Goal: Information Seeking & Learning: Check status

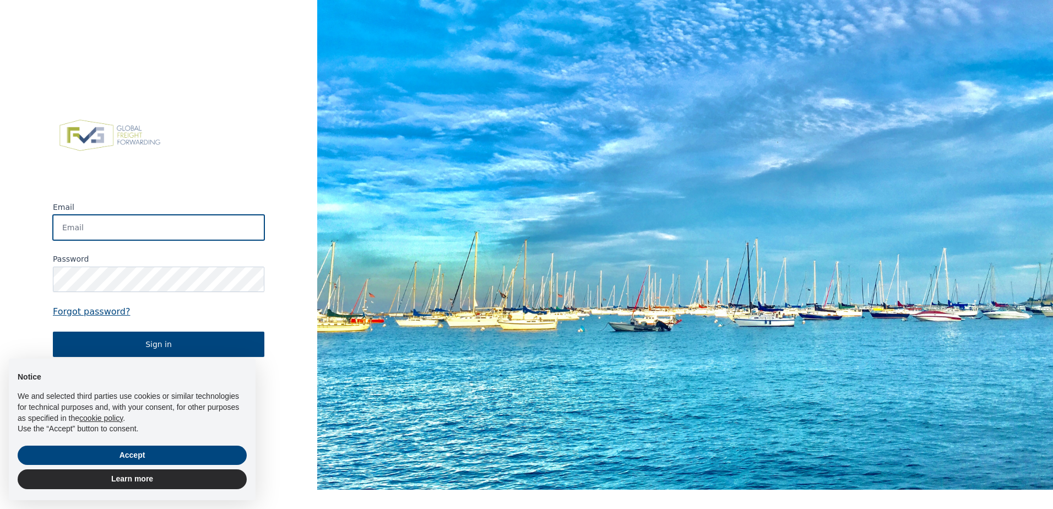
click at [97, 229] on input "Email" at bounding box center [158, 227] width 211 height 25
paste input "[EMAIL_ADDRESS][DOMAIN_NAME]"
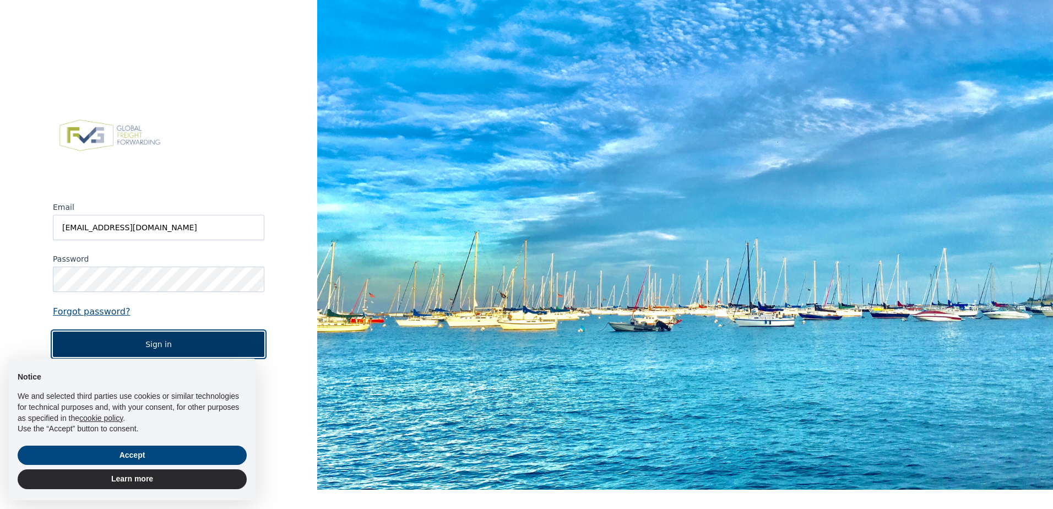
click at [154, 347] on button "Sign in" at bounding box center [158, 343] width 211 height 25
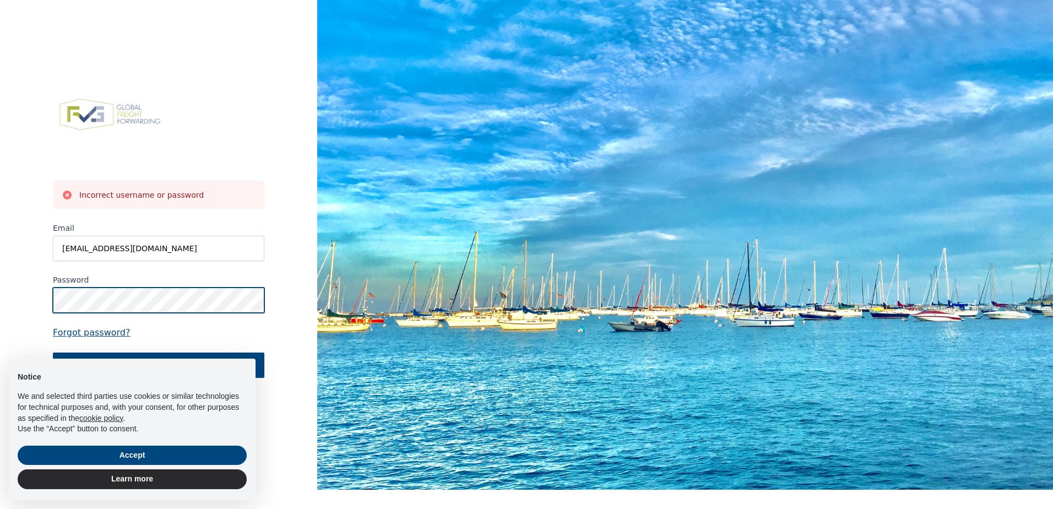
click at [0, 249] on html "Incorrect username or password Email [EMAIL_ADDRESS][DOMAIN_NAME] Password Forg…" at bounding box center [526, 254] width 1053 height 509
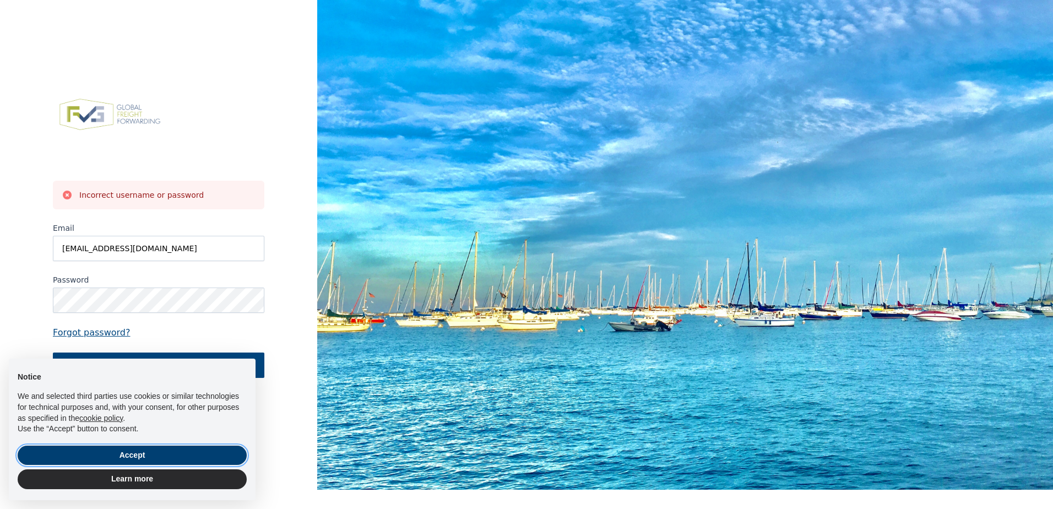
click at [151, 460] on button "Accept" at bounding box center [132, 455] width 229 height 20
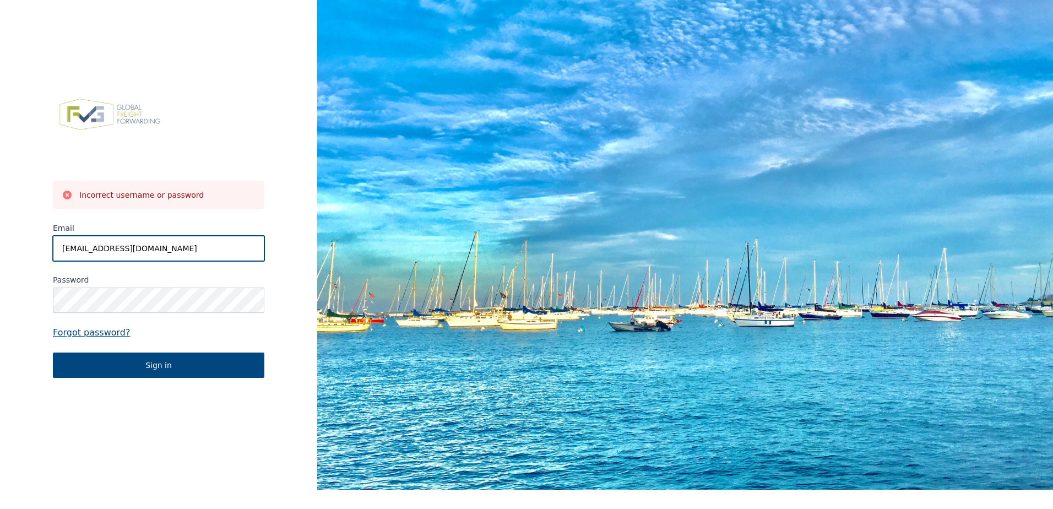
click at [220, 246] on input "[EMAIL_ADDRESS][DOMAIN_NAME]" at bounding box center [158, 248] width 211 height 25
click at [65, 249] on input "[EMAIL_ADDRESS][DOMAIN_NAME]" at bounding box center [158, 248] width 211 height 25
click at [233, 249] on input "[EMAIL_ADDRESS][DOMAIN_NAME]" at bounding box center [158, 248] width 211 height 25
drag, startPoint x: 247, startPoint y: 251, endPoint x: -520, endPoint y: 92, distance: 783.3
click at [0, 92] on html "Incorrect username or password Email [EMAIL_ADDRESS][DOMAIN_NAME] Password Forg…" at bounding box center [526, 254] width 1053 height 509
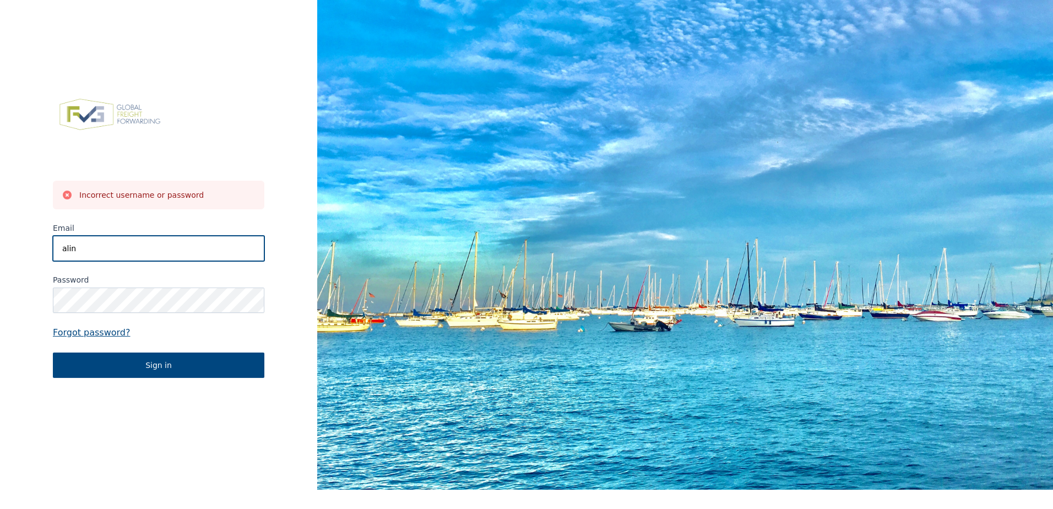
type input "[PERSON_NAME][EMAIL_ADDRESS][PERSON_NAME][DOMAIN_NAME]"
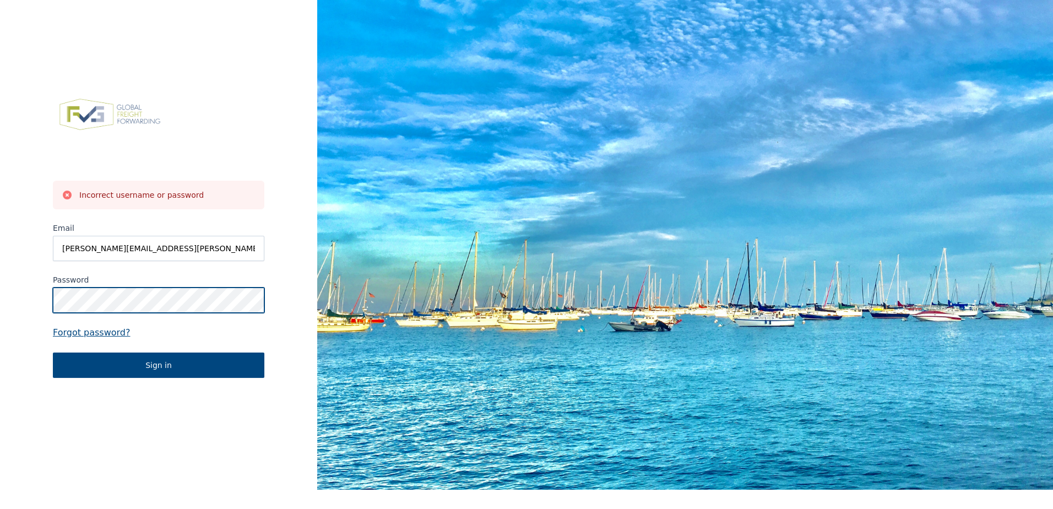
click at [53, 352] on button "Sign in" at bounding box center [158, 364] width 211 height 25
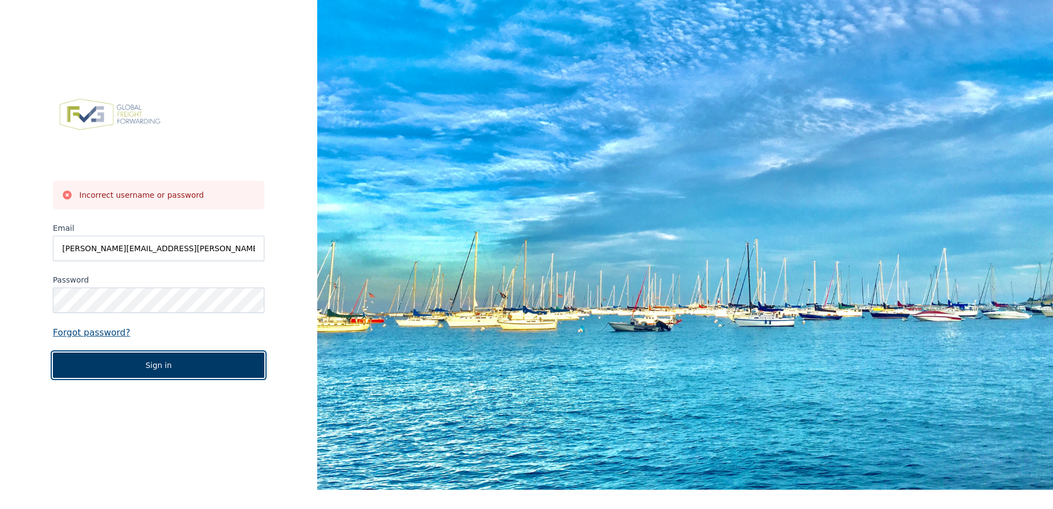
click at [136, 365] on button "Sign in" at bounding box center [158, 364] width 211 height 25
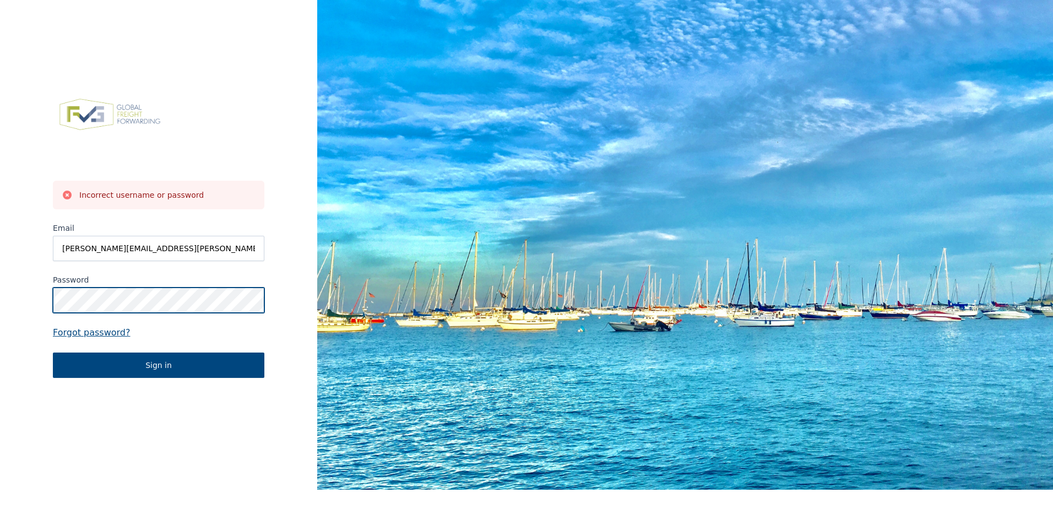
click at [53, 352] on button "Sign in" at bounding box center [158, 364] width 211 height 25
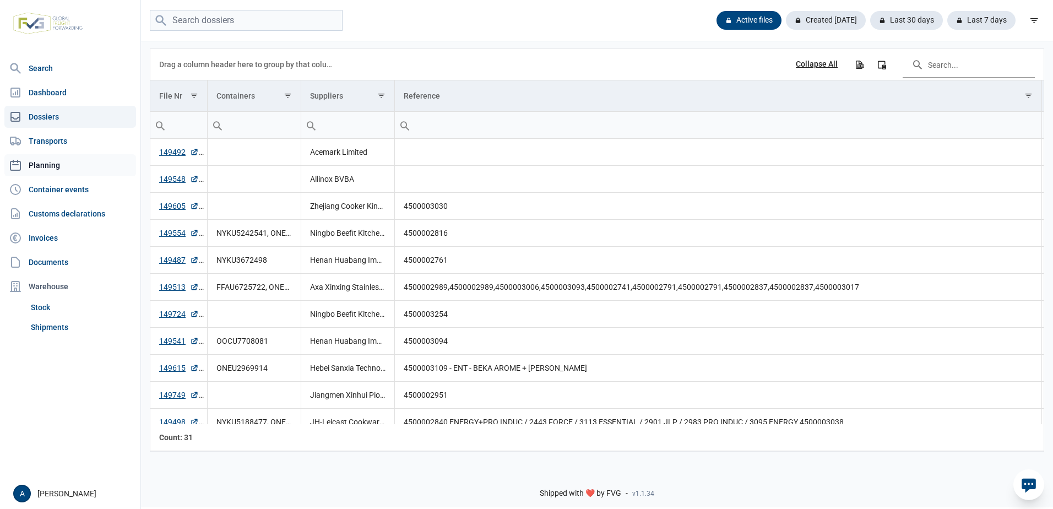
click at [35, 173] on link "Planning" at bounding box center [70, 165] width 132 height 22
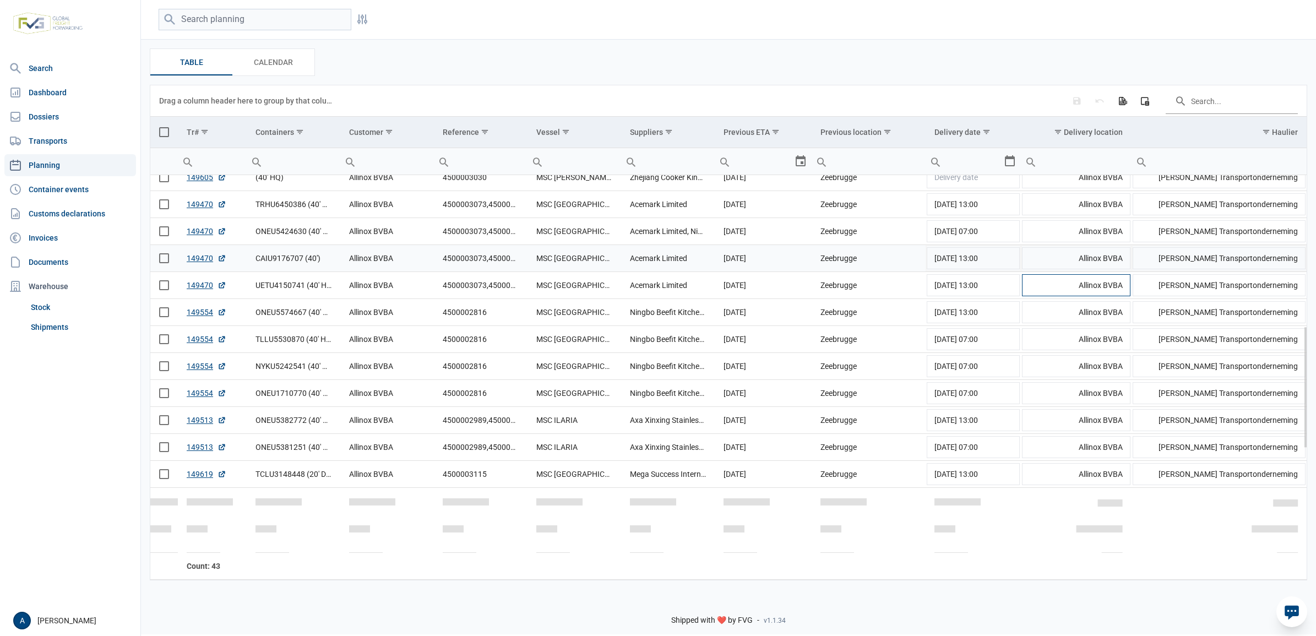
scroll to position [464, 0]
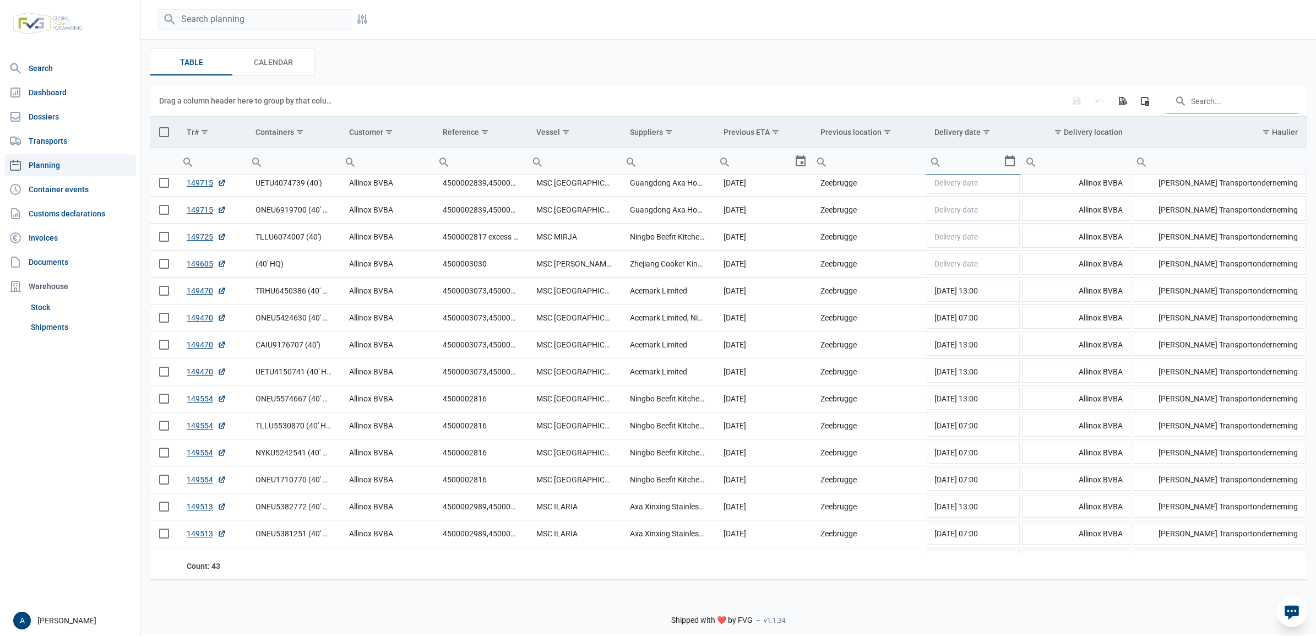
drag, startPoint x: 960, startPoint y: 165, endPoint x: 940, endPoint y: 171, distance: 20.7
click at [940, 171] on div "Search box" at bounding box center [936, 161] width 20 height 26
click at [982, 134] on span "Show filter options for column 'Delivery date'" at bounding box center [986, 132] width 8 height 8
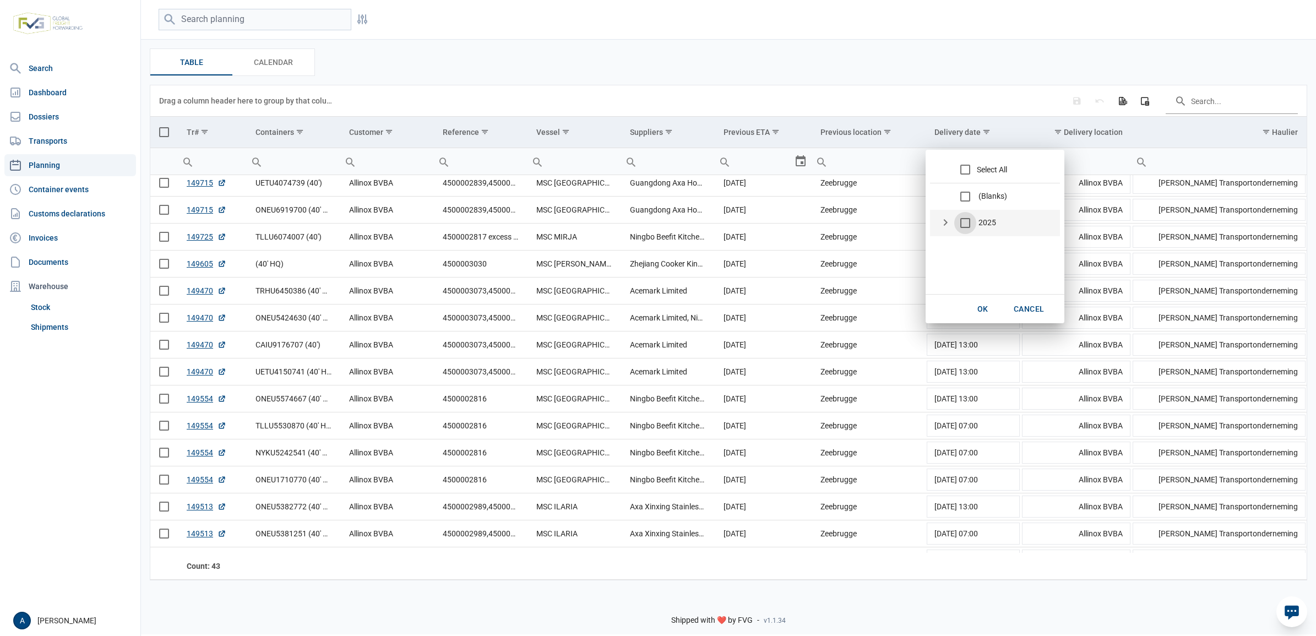
click at [942, 223] on div "2025" at bounding box center [945, 222] width 13 height 13
click at [981, 244] on div "Check state" at bounding box center [974, 249] width 13 height 13
click at [982, 306] on span "OK" at bounding box center [982, 308] width 11 height 9
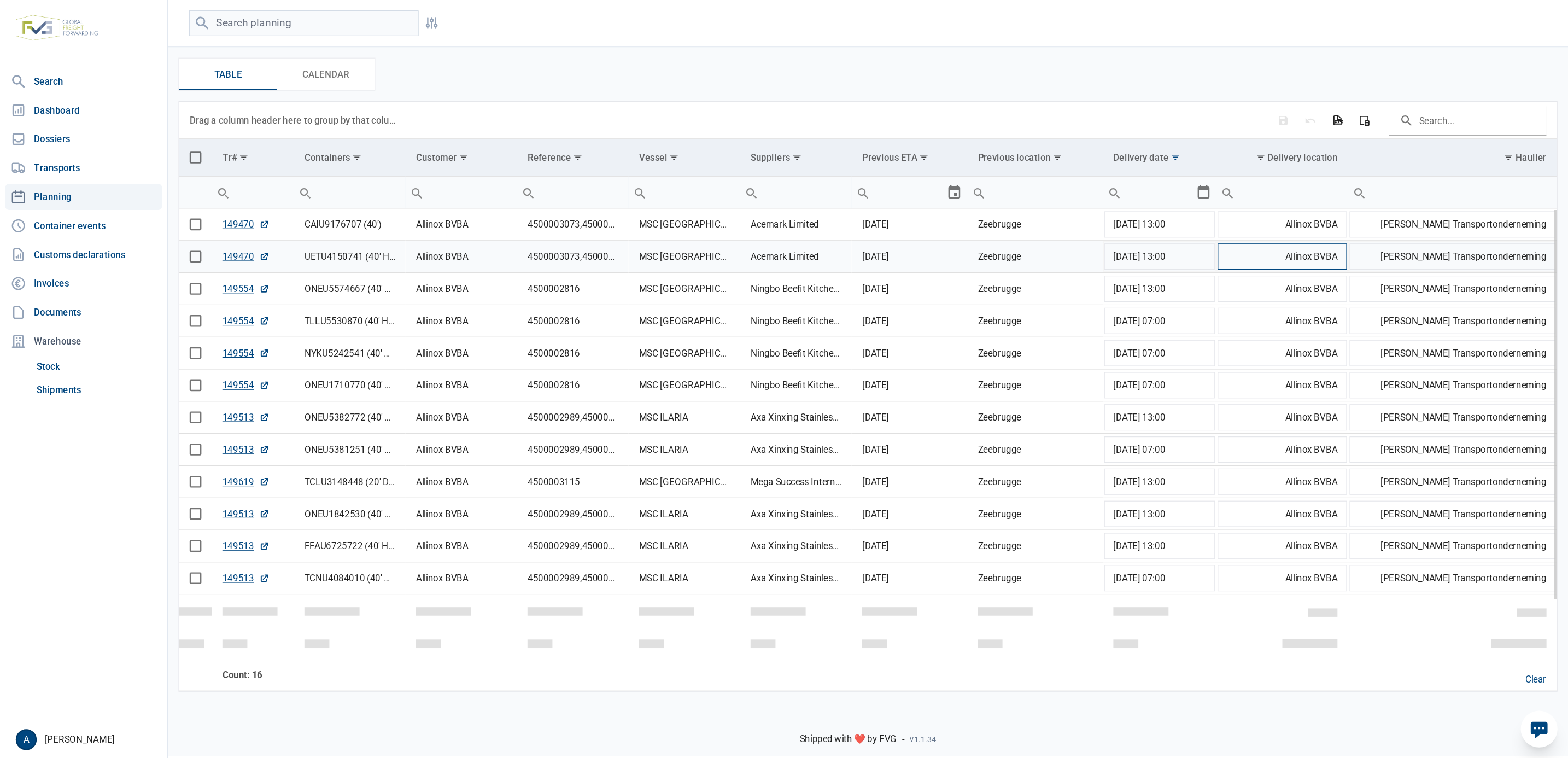
scroll to position [0, 0]
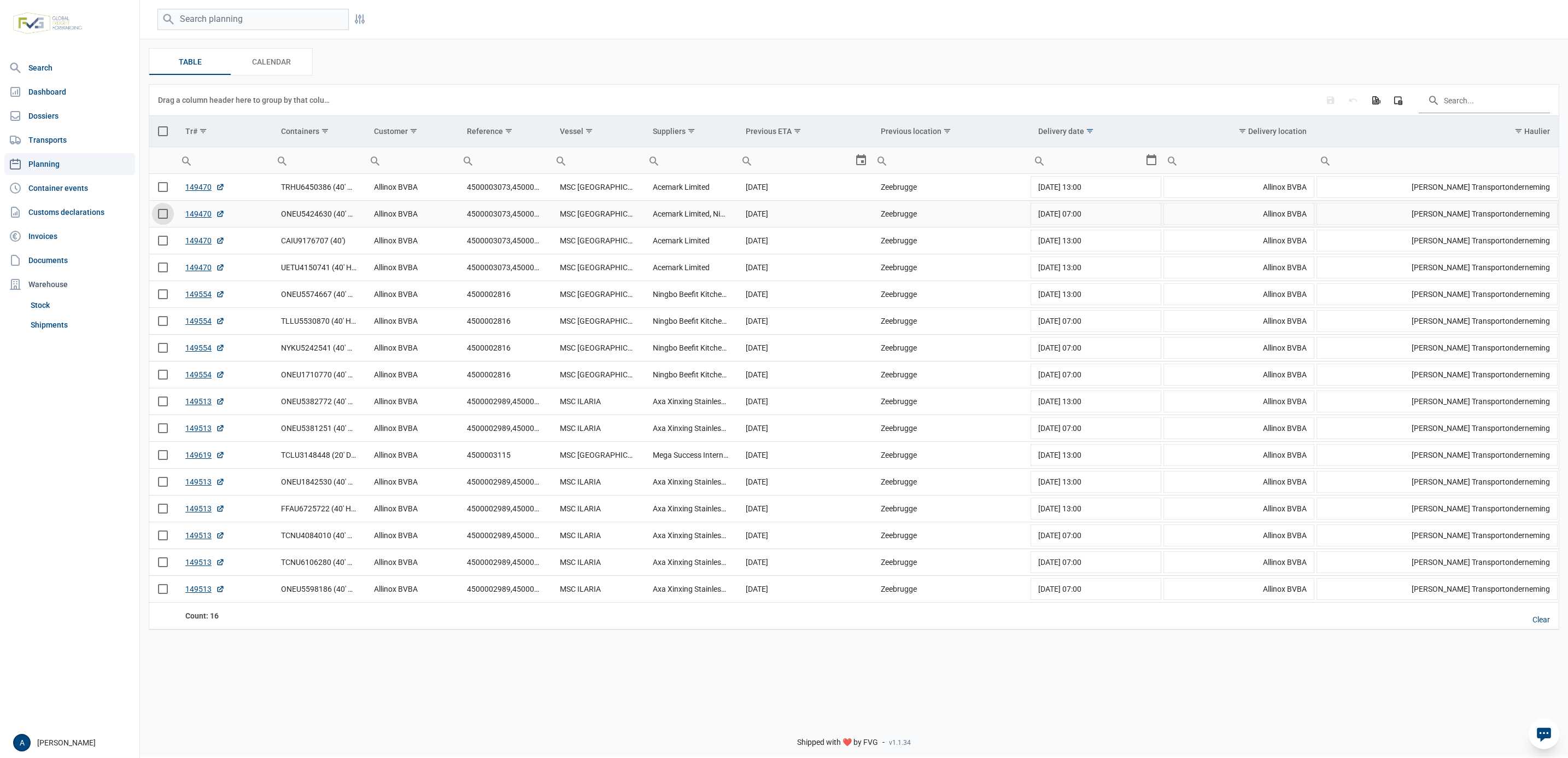
click at [163, 214] on span "Select row" at bounding box center [163, 214] width 10 height 10
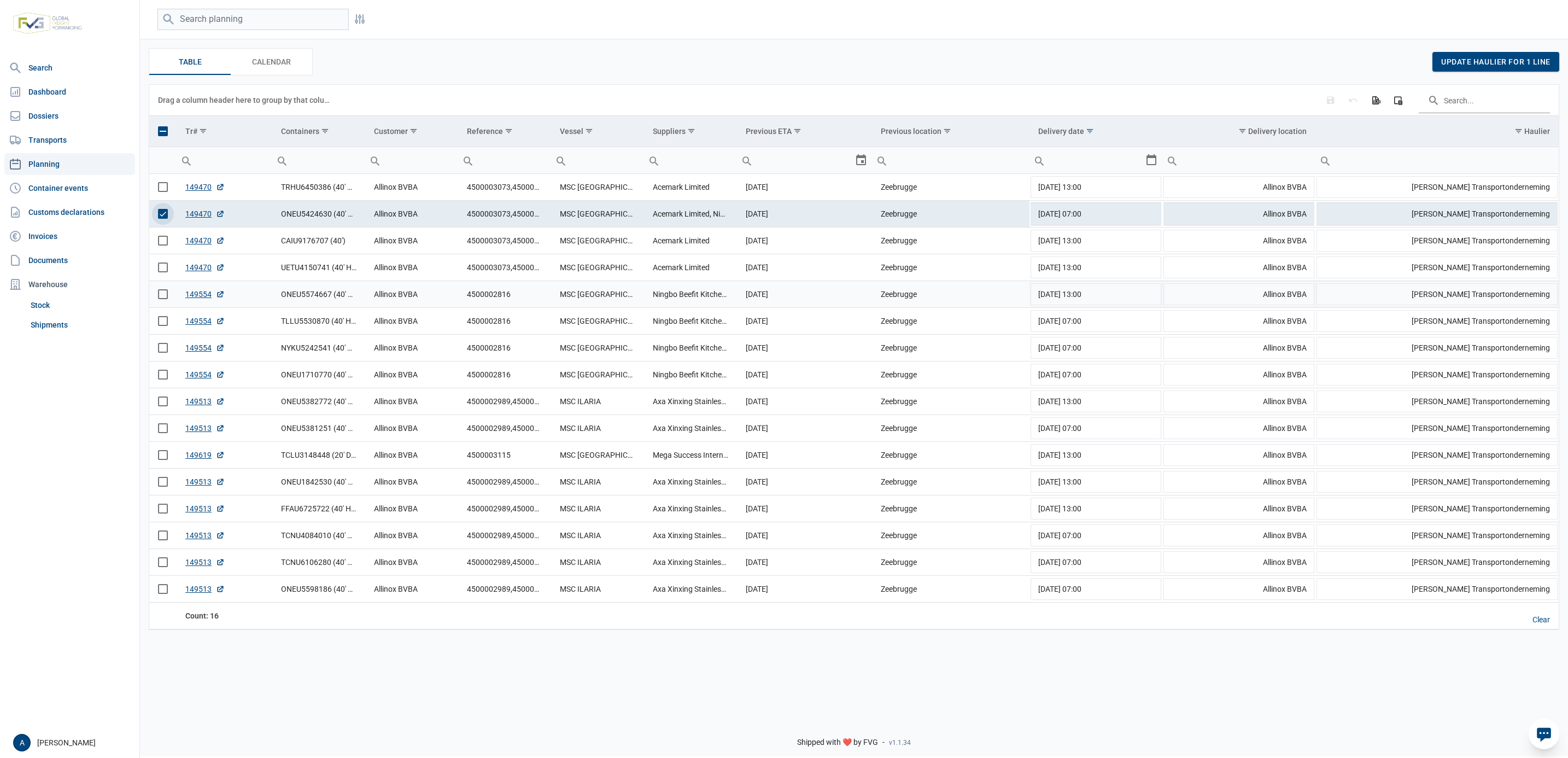
click at [160, 294] on span "Select row" at bounding box center [163, 294] width 10 height 10
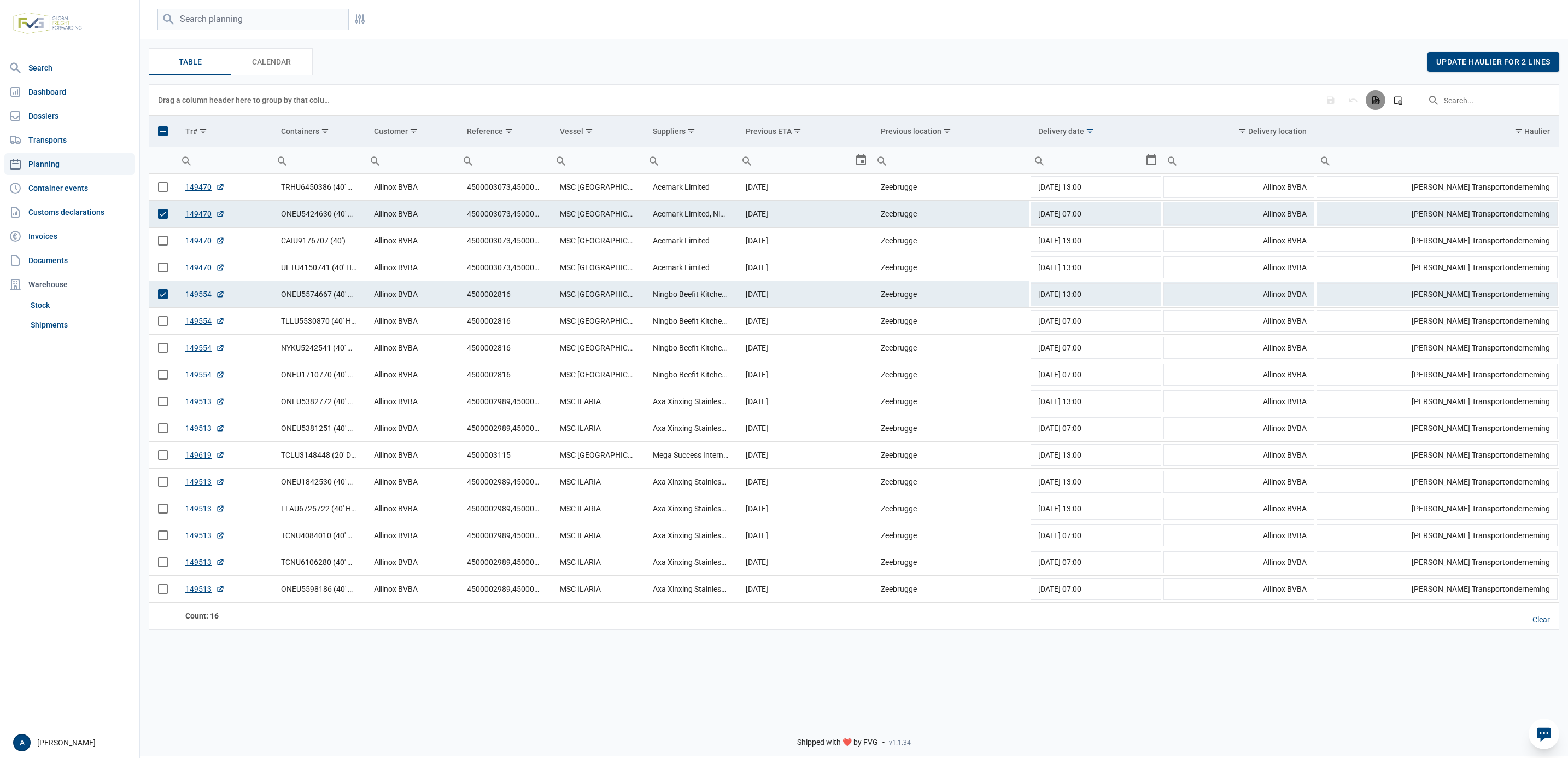
click at [1045, 104] on div "Export all data to Excel" at bounding box center [1375, 100] width 20 height 20
click at [1045, 71] on div "Table Table Calendar Calendar update haulier for 2 lines" at bounding box center [854, 62] width 1410 height 28
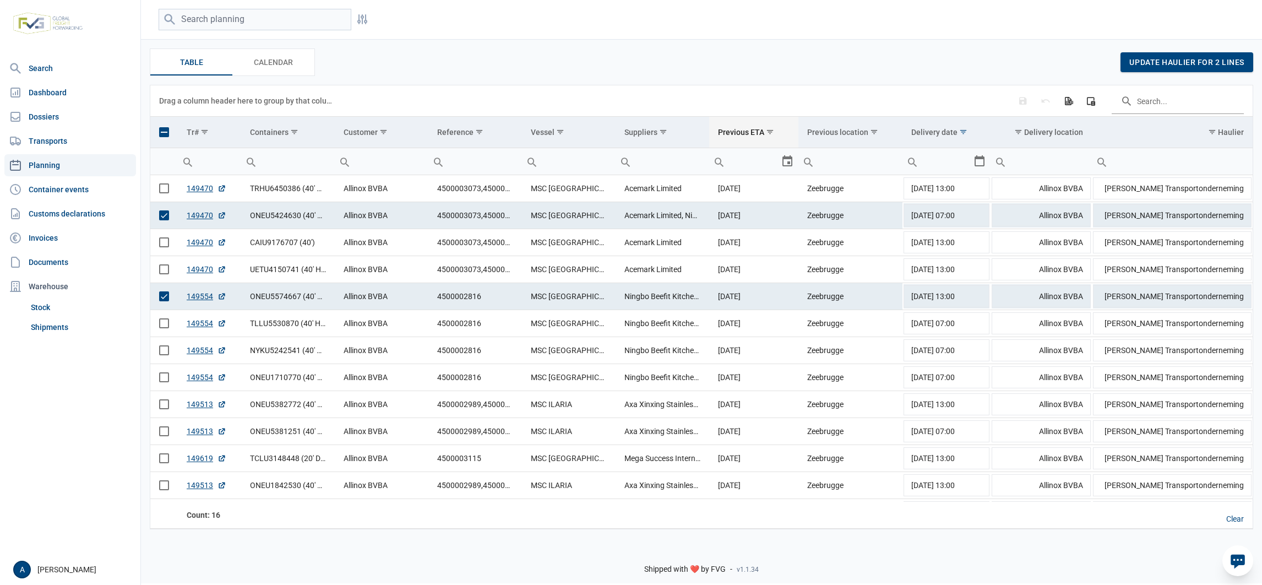
click at [771, 131] on span "Show filter options for column 'Previous ETA'" at bounding box center [770, 132] width 8 height 8
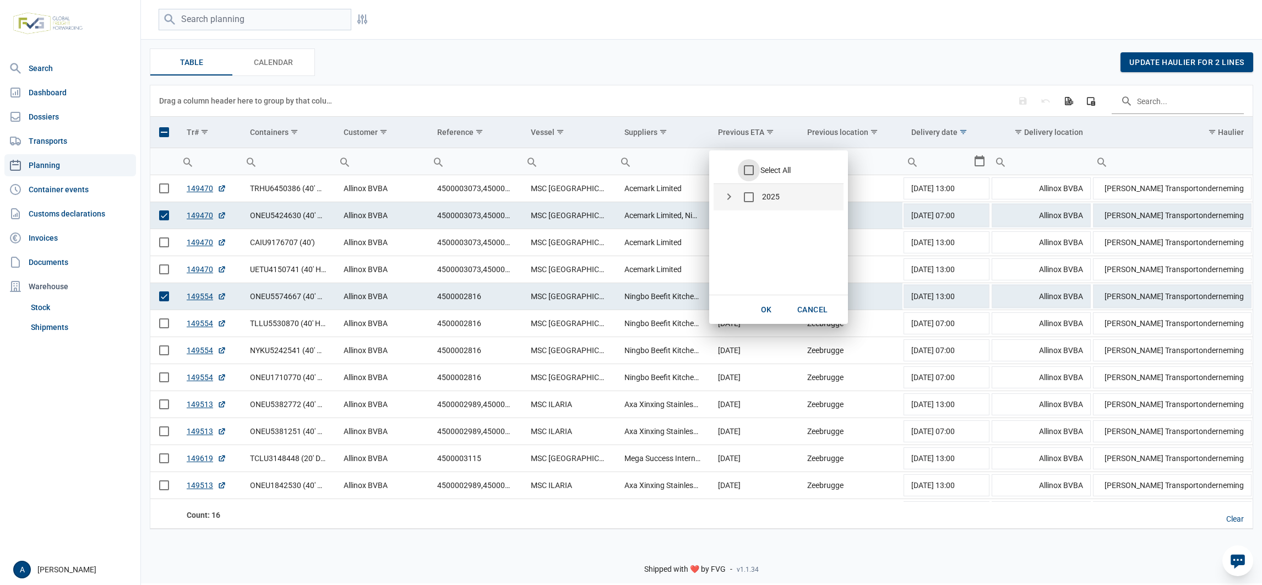
click at [729, 198] on div "2025" at bounding box center [728, 196] width 13 height 13
click at [732, 223] on div "september" at bounding box center [738, 223] width 13 height 13
click at [779, 254] on div "3" at bounding box center [788, 250] width 110 height 26
click at [772, 245] on span "Check state" at bounding box center [769, 250] width 10 height 10
click at [763, 306] on span "OK" at bounding box center [766, 309] width 11 height 9
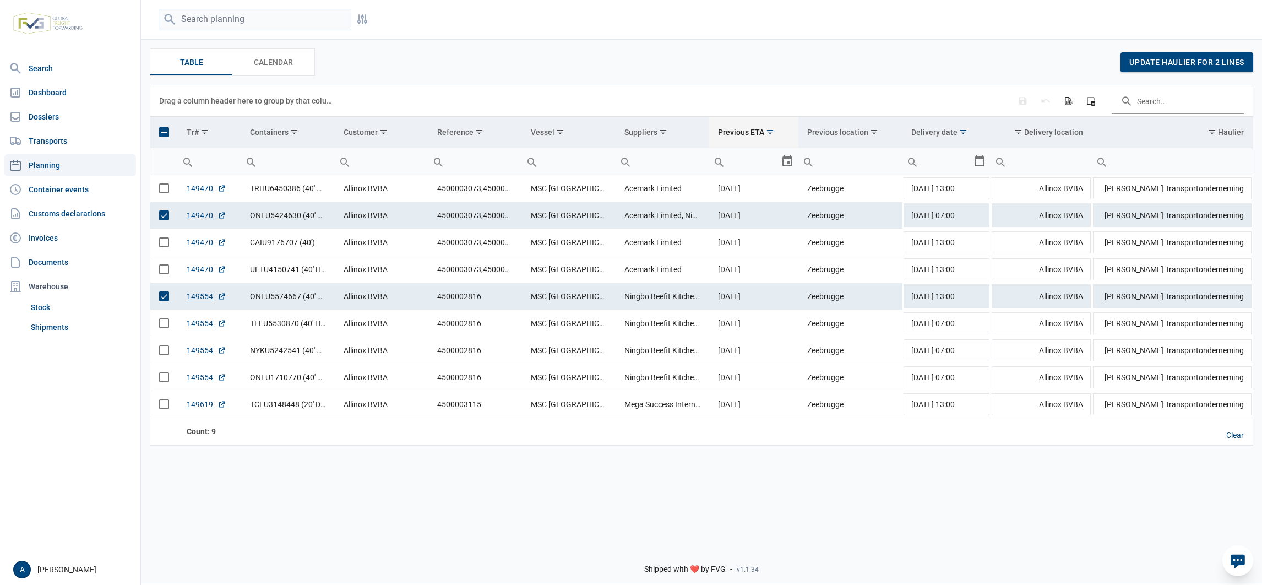
click at [770, 136] on span "Show filter options for column 'Previous ETA'" at bounding box center [770, 132] width 8 height 8
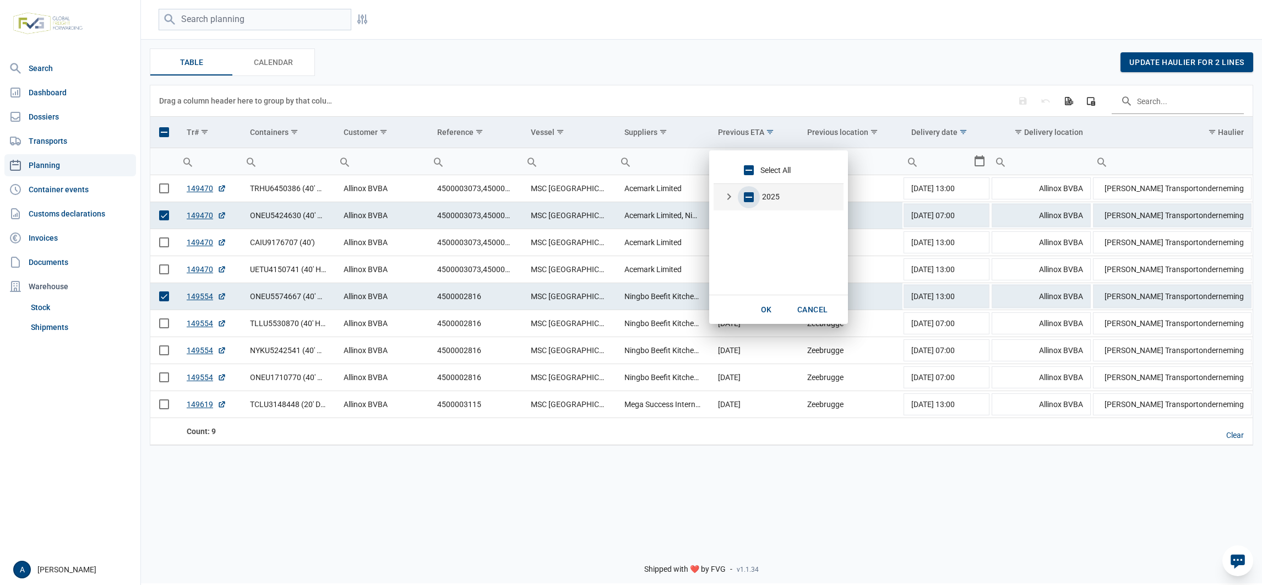
click at [731, 197] on div "2025" at bounding box center [728, 196] width 13 height 13
click at [738, 222] on div "september" at bounding box center [738, 223] width 13 height 13
drag, startPoint x: 776, startPoint y: 274, endPoint x: 775, endPoint y: 259, distance: 14.3
click at [776, 275] on div "9" at bounding box center [788, 276] width 110 height 26
click at [771, 276] on span "Check state" at bounding box center [769, 276] width 10 height 10
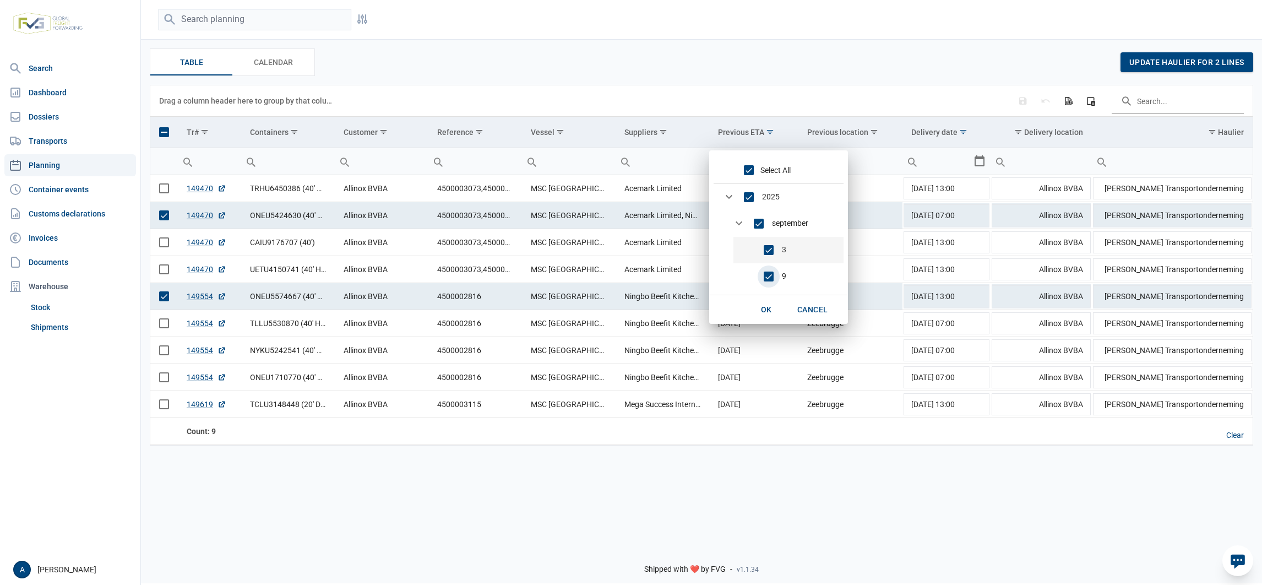
click at [766, 257] on div "3" at bounding box center [788, 250] width 110 height 26
click at [764, 248] on span "Check state" at bounding box center [769, 250] width 10 height 10
click at [765, 312] on span "OK" at bounding box center [766, 309] width 11 height 9
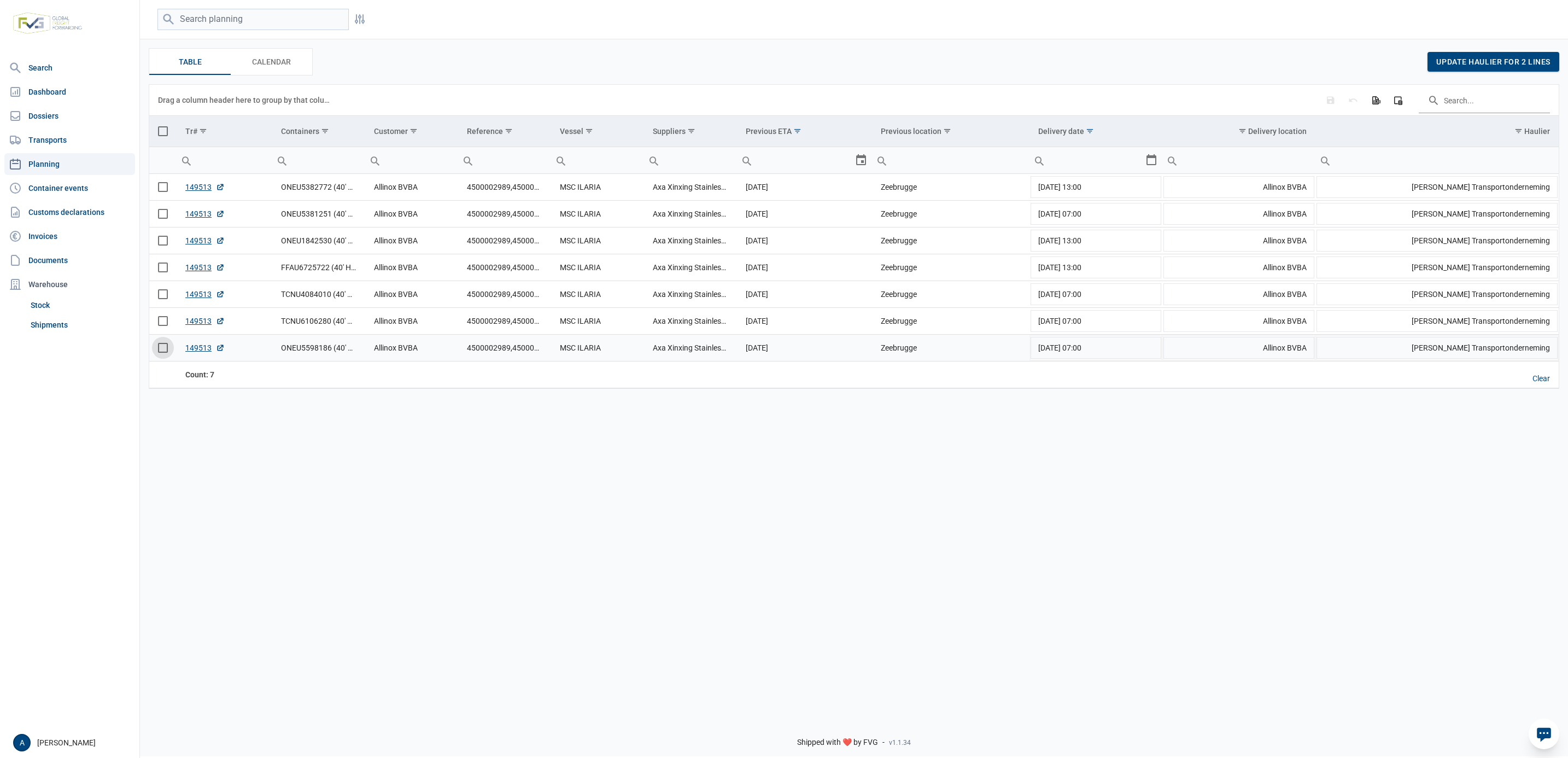
click at [159, 348] on span "Select row" at bounding box center [163, 348] width 10 height 10
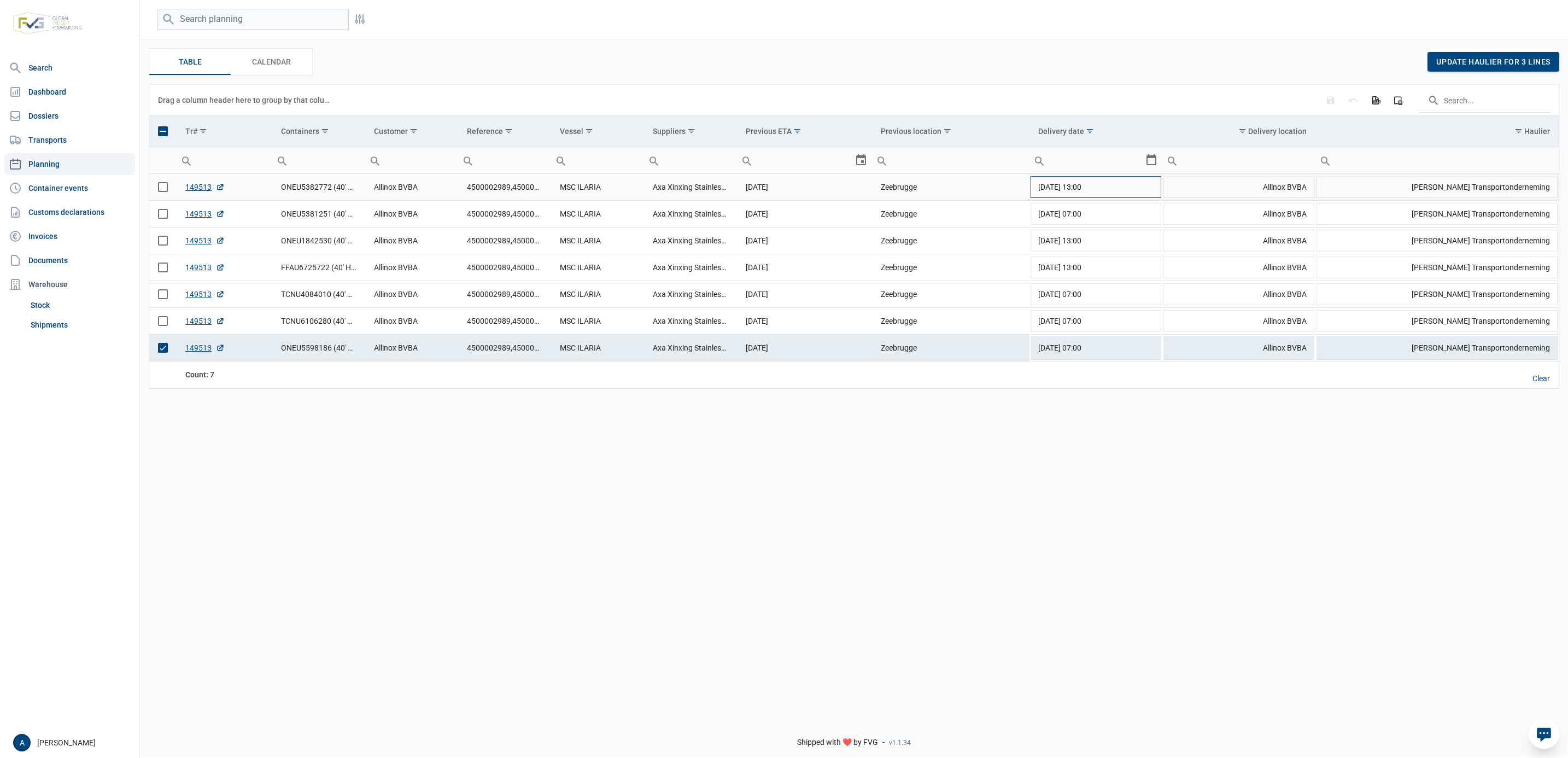
click at [1045, 187] on td "[DATE] 13:00" at bounding box center [1095, 187] width 132 height 27
click at [50, 168] on link "Planning" at bounding box center [70, 164] width 131 height 22
click at [51, 180] on link "Container events" at bounding box center [70, 188] width 131 height 22
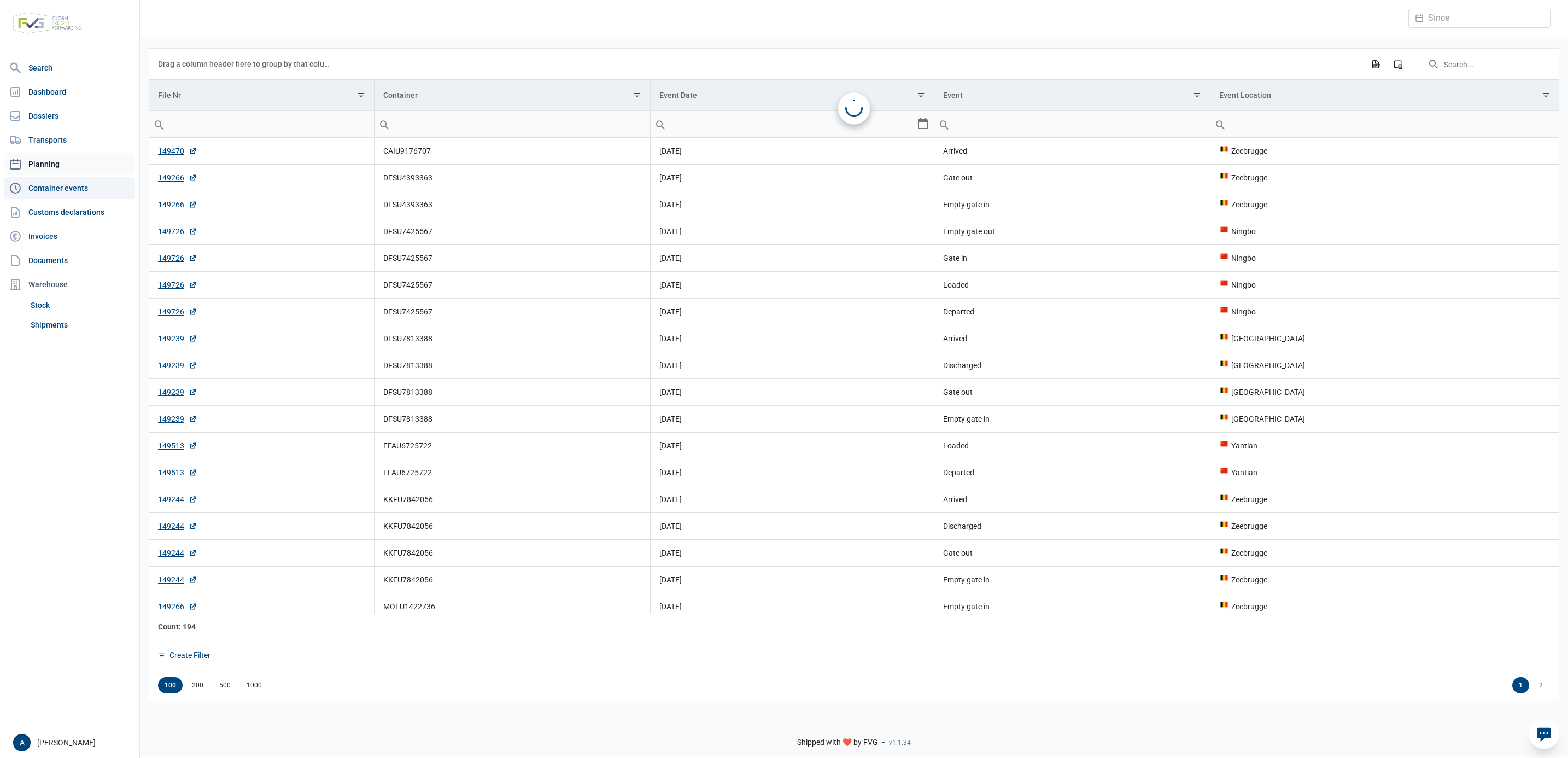
click at [50, 165] on link "Planning" at bounding box center [70, 164] width 131 height 22
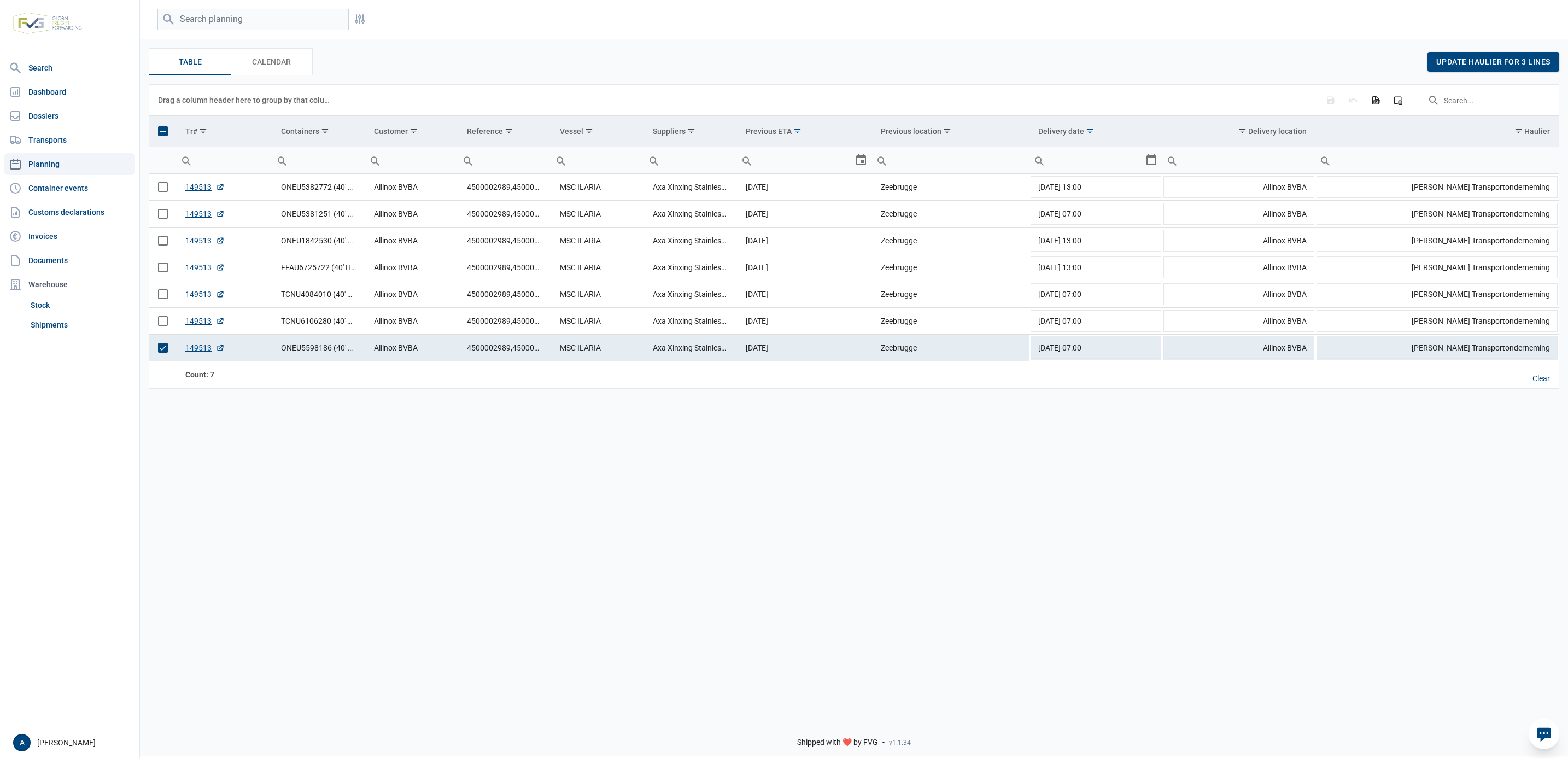
click at [860, 163] on div "Select" at bounding box center [865, 160] width 13 height 26
click at [859, 159] on div "Select" at bounding box center [865, 160] width 13 height 26
click at [797, 129] on span "Show filter options for column 'Previous ETA'" at bounding box center [797, 131] width 8 height 8
click at [787, 166] on span "Select All" at bounding box center [799, 169] width 37 height 9
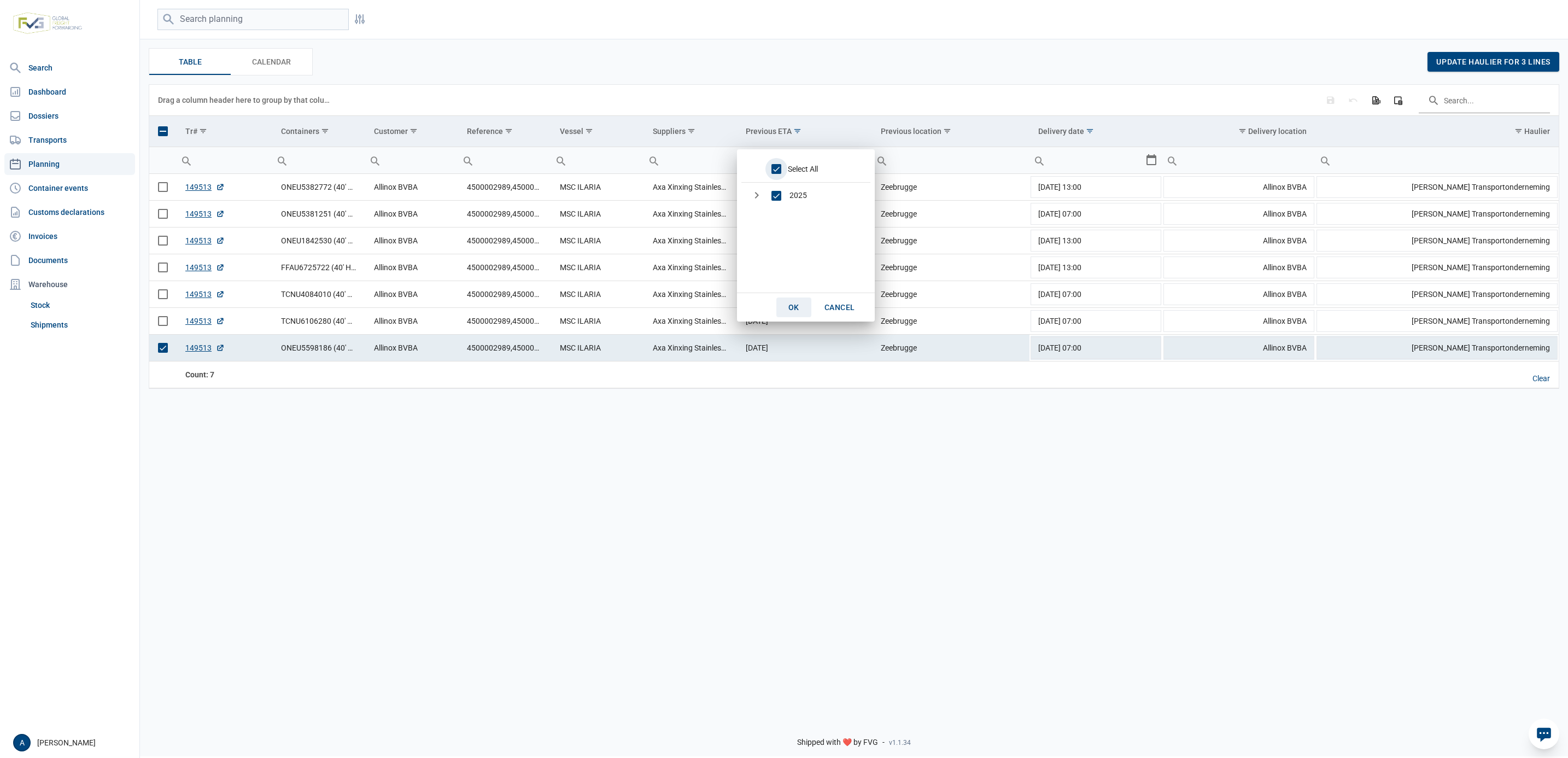
click at [787, 317] on div "OK" at bounding box center [793, 308] width 35 height 20
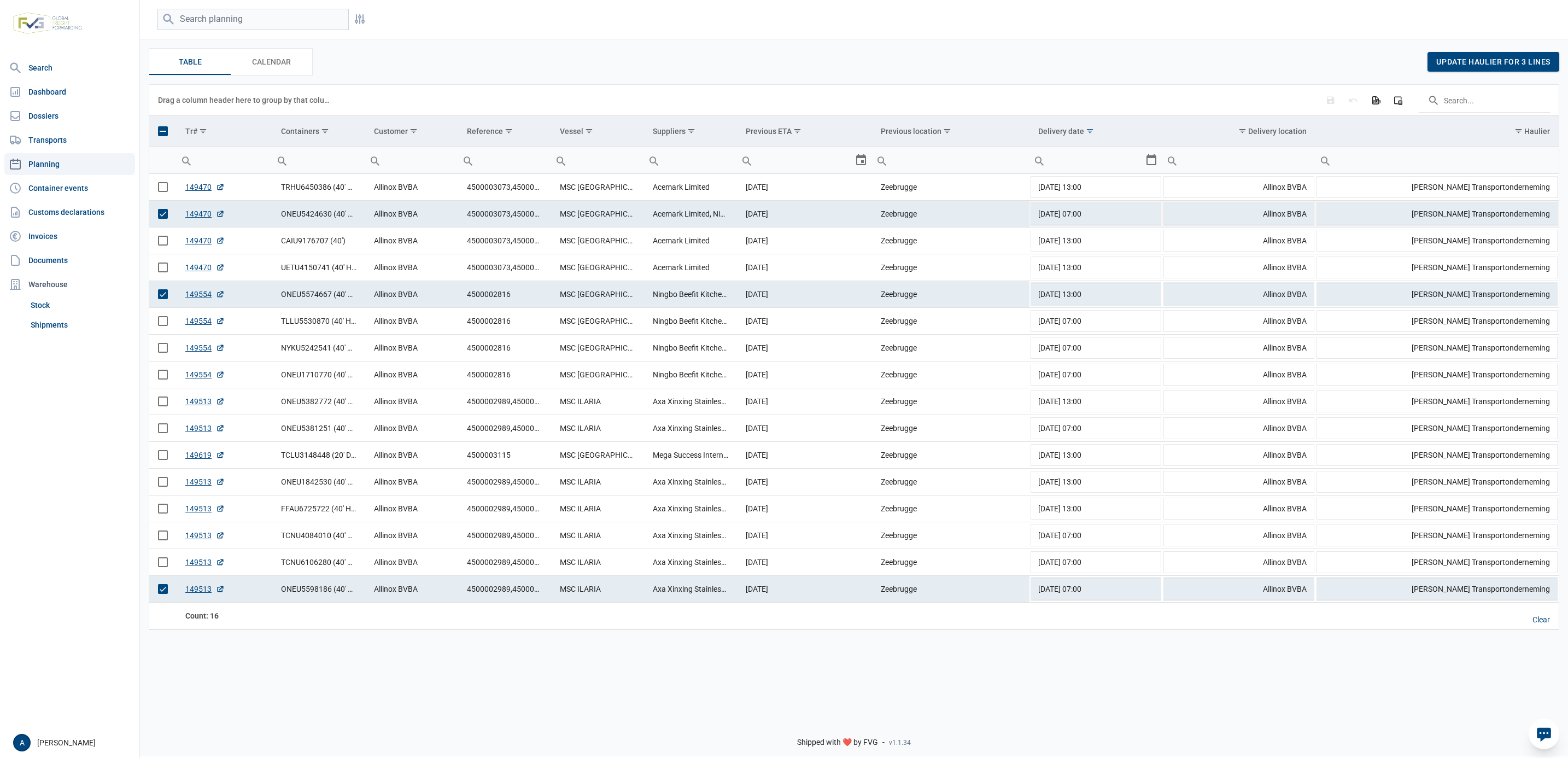
click at [164, 219] on span "Select row" at bounding box center [163, 214] width 10 height 10
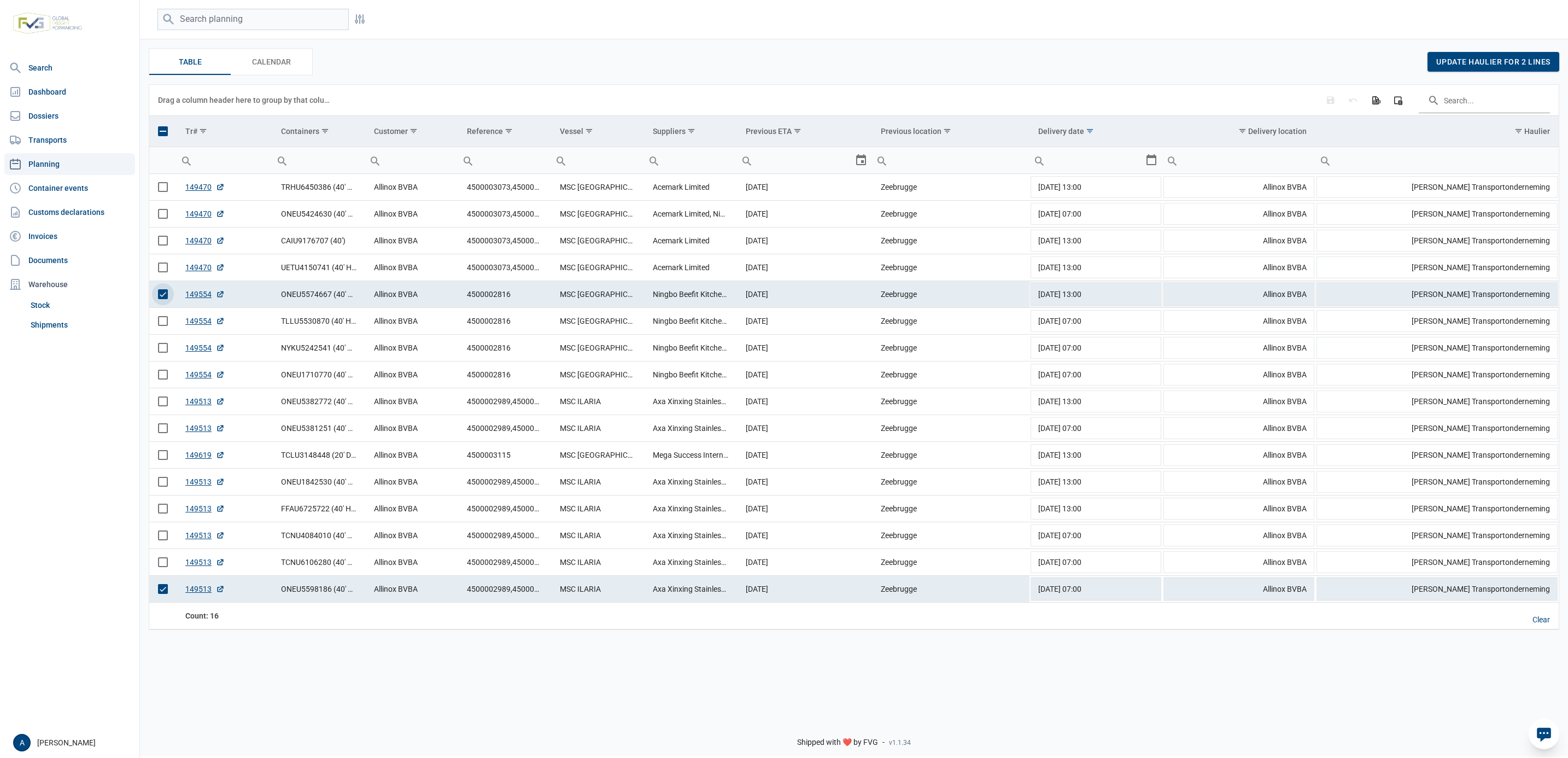
click at [161, 299] on span "Select row" at bounding box center [163, 294] width 10 height 10
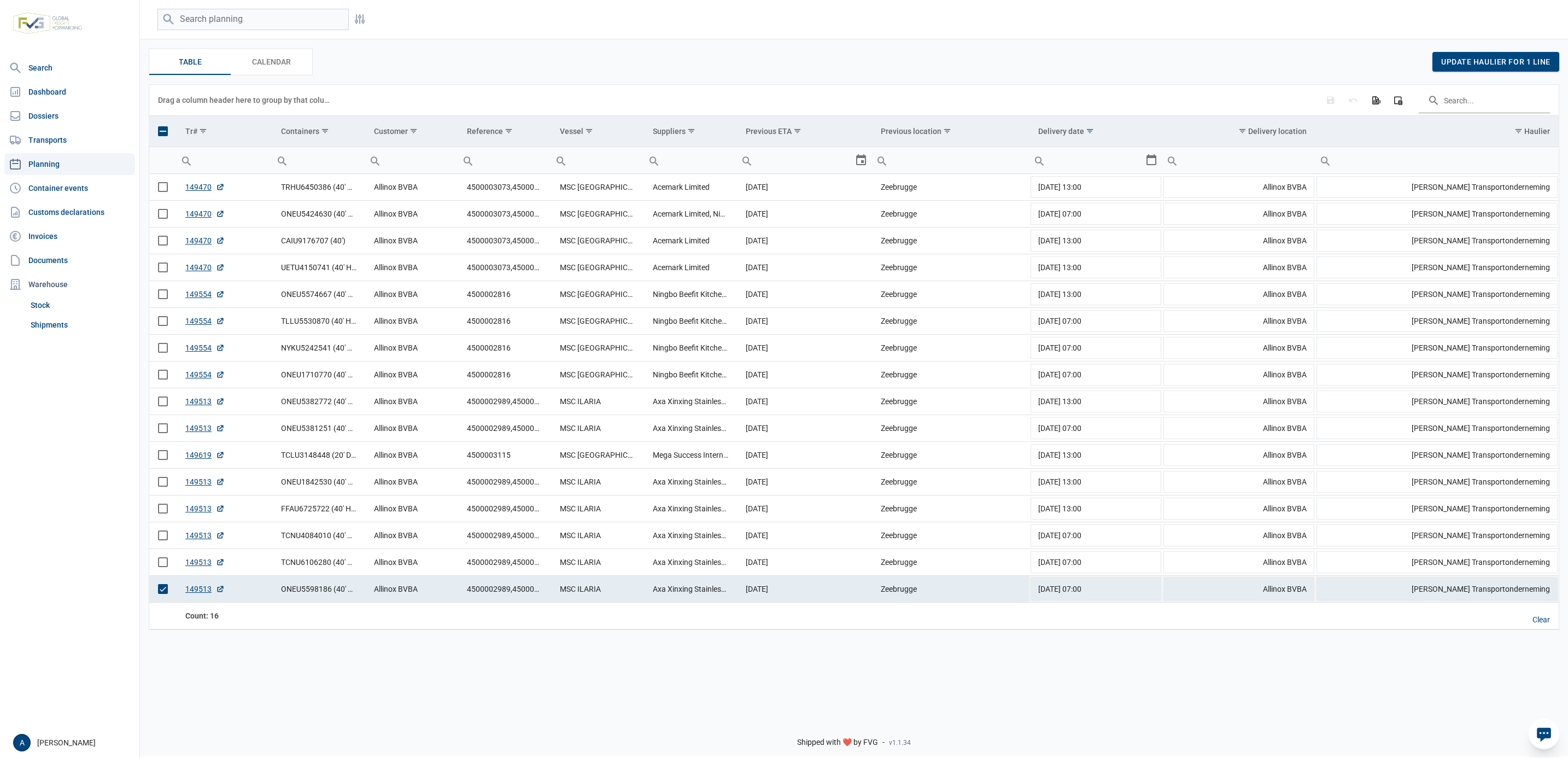
click at [164, 594] on span "Select row" at bounding box center [163, 589] width 10 height 10
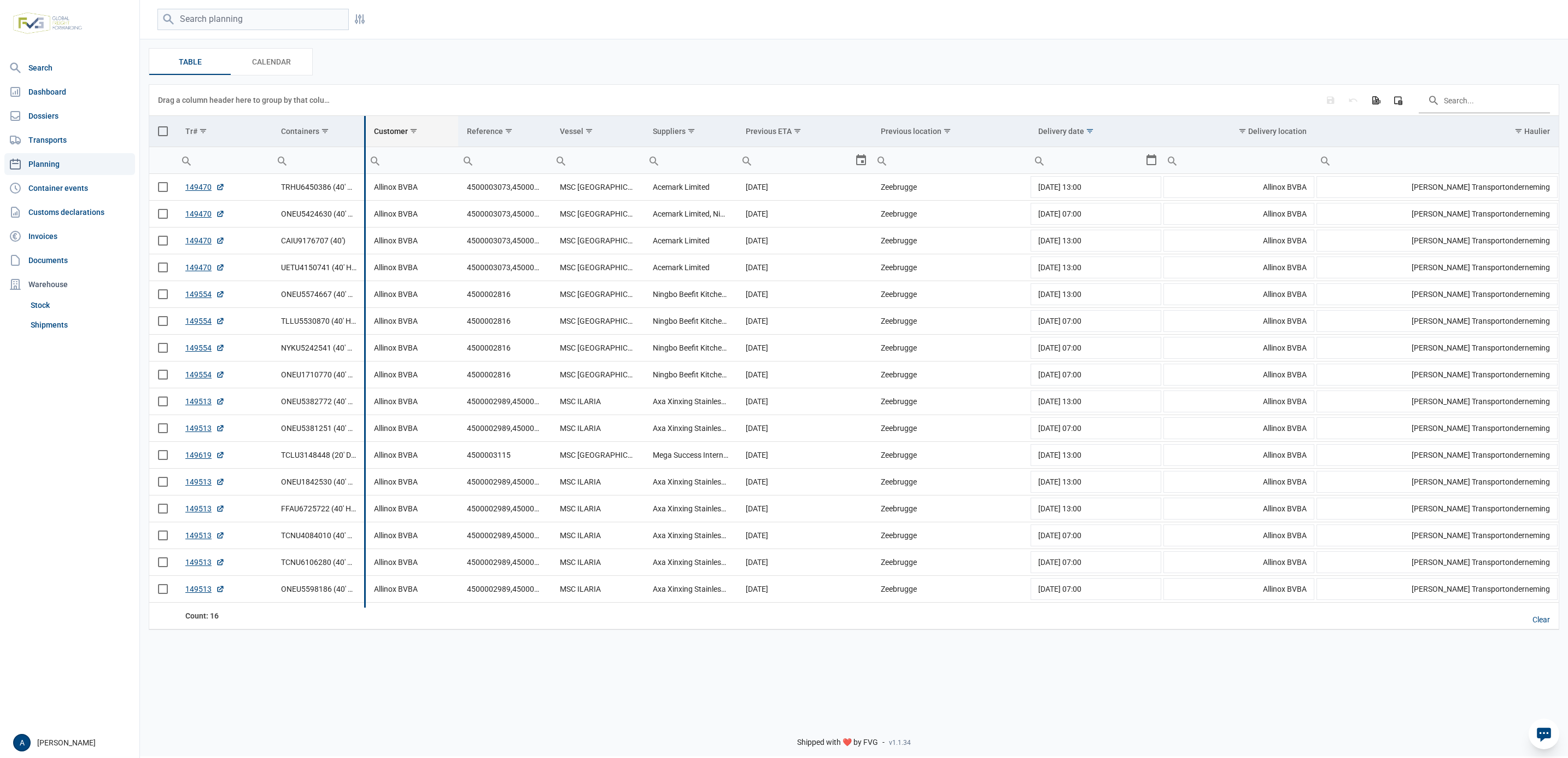
drag, startPoint x: 364, startPoint y: 134, endPoint x: 620, endPoint y: 144, distance: 256.2
click at [620, 144] on div "Data grid with 16 rows and 11 columns Drag a column header here to group by tha…" at bounding box center [853, 357] width 1409 height 544
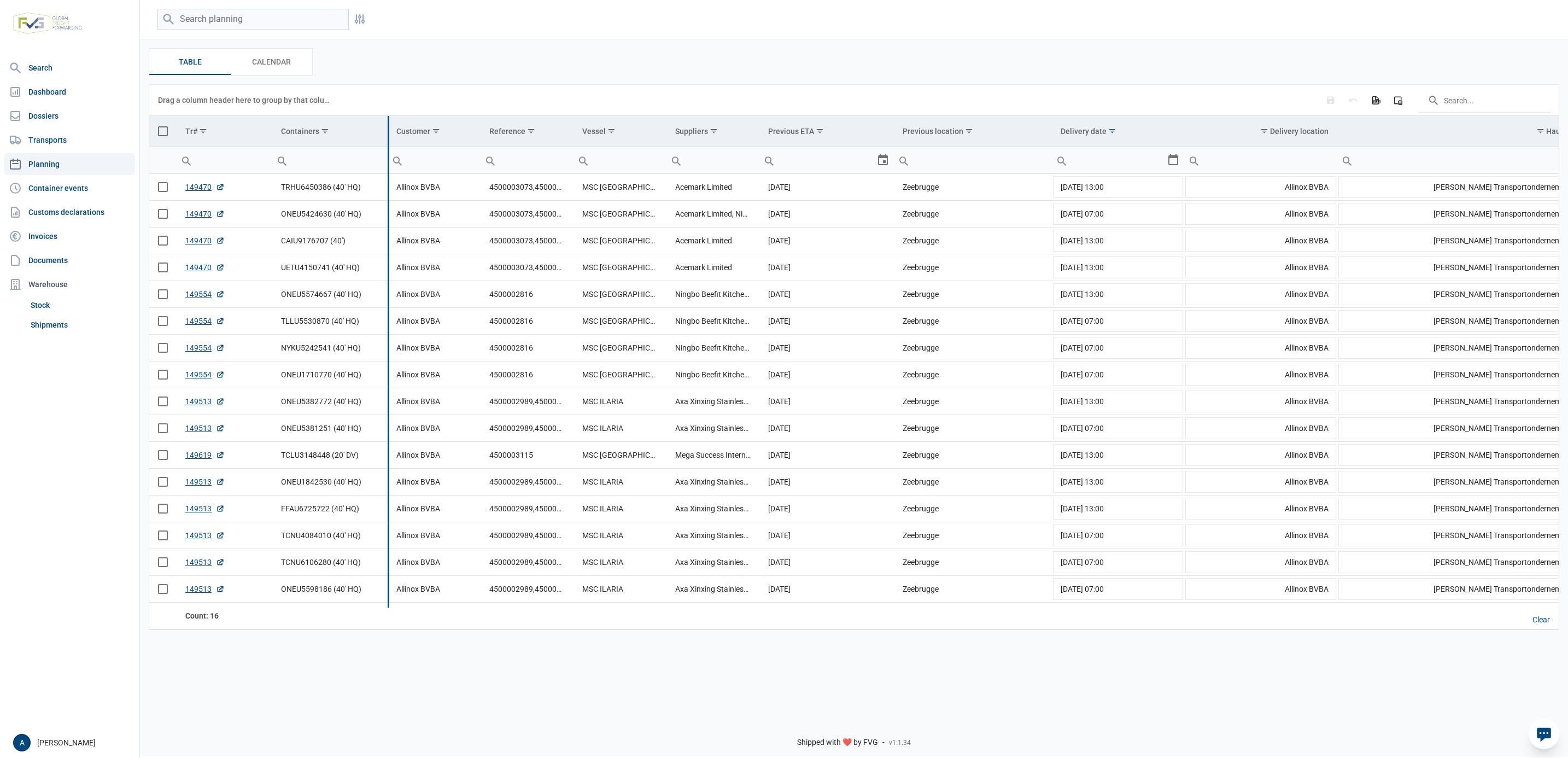
drag, startPoint x: 620, startPoint y: 145, endPoint x: 387, endPoint y: 166, distance: 233.9
click at [387, 166] on div "Data grid with 16 rows and 11 columns Drag a column header here to group by tha…" at bounding box center [853, 357] width 1409 height 544
